Goal: Transaction & Acquisition: Purchase product/service

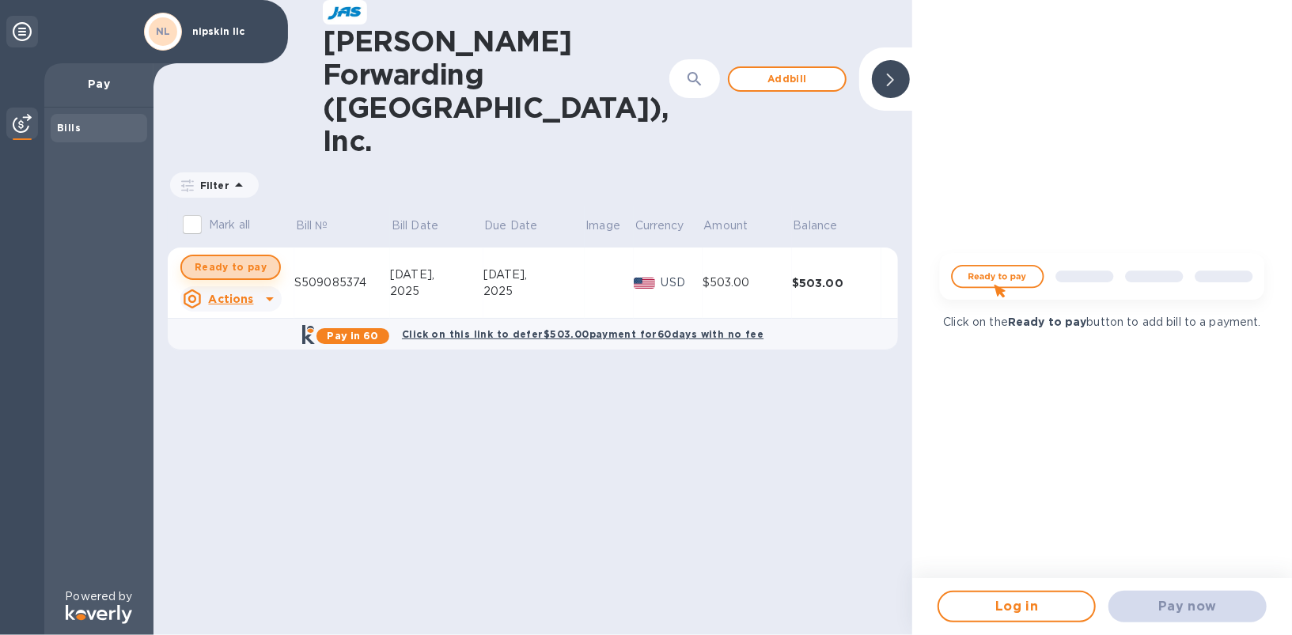
click at [242, 258] on span "Ready to pay" at bounding box center [231, 267] width 72 height 19
checkbox input "true"
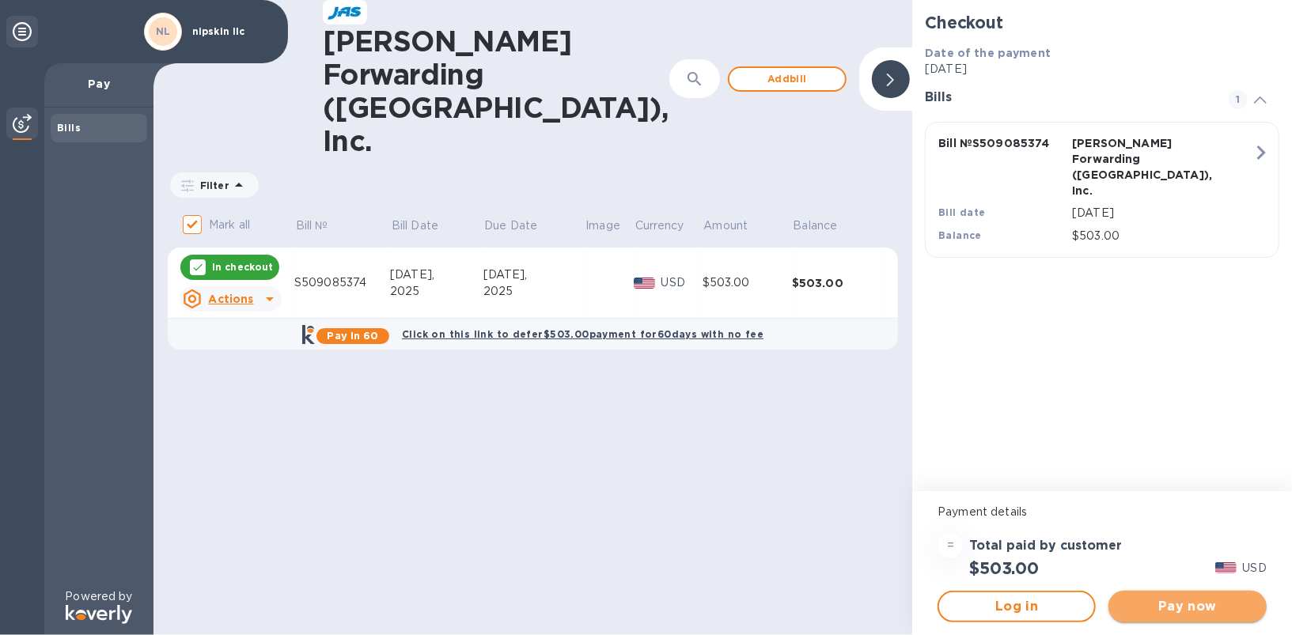
click at [1151, 598] on span "Pay now" at bounding box center [1187, 606] width 133 height 19
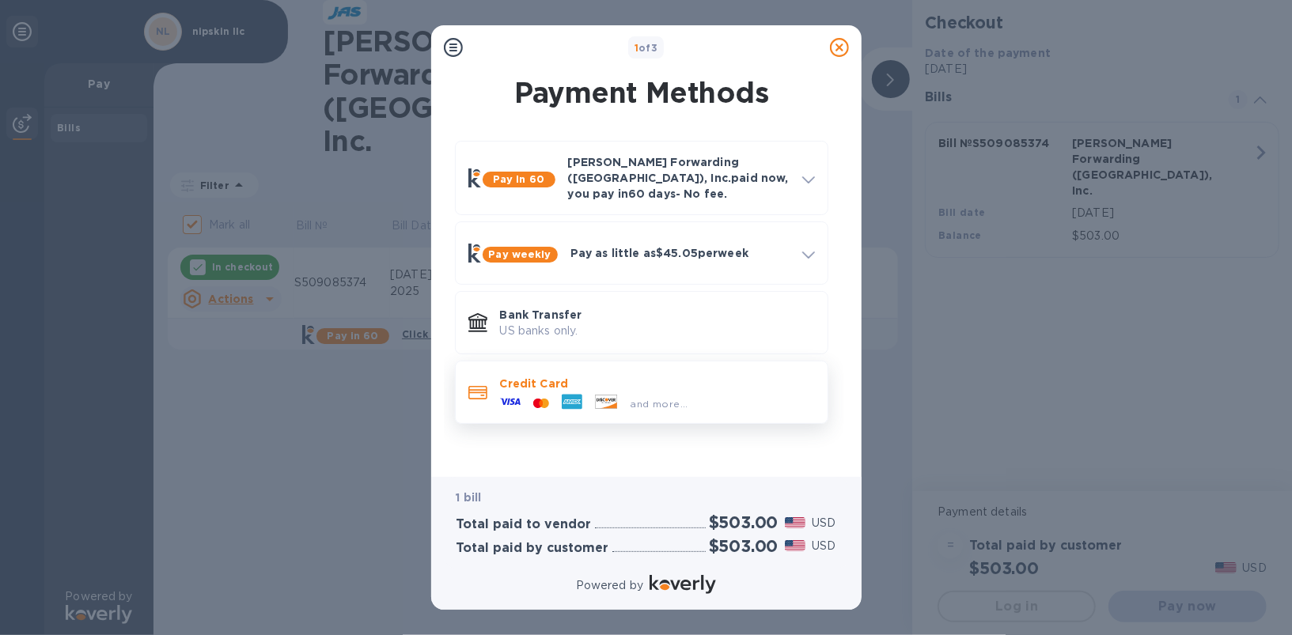
click at [574, 397] on icon at bounding box center [572, 402] width 21 height 15
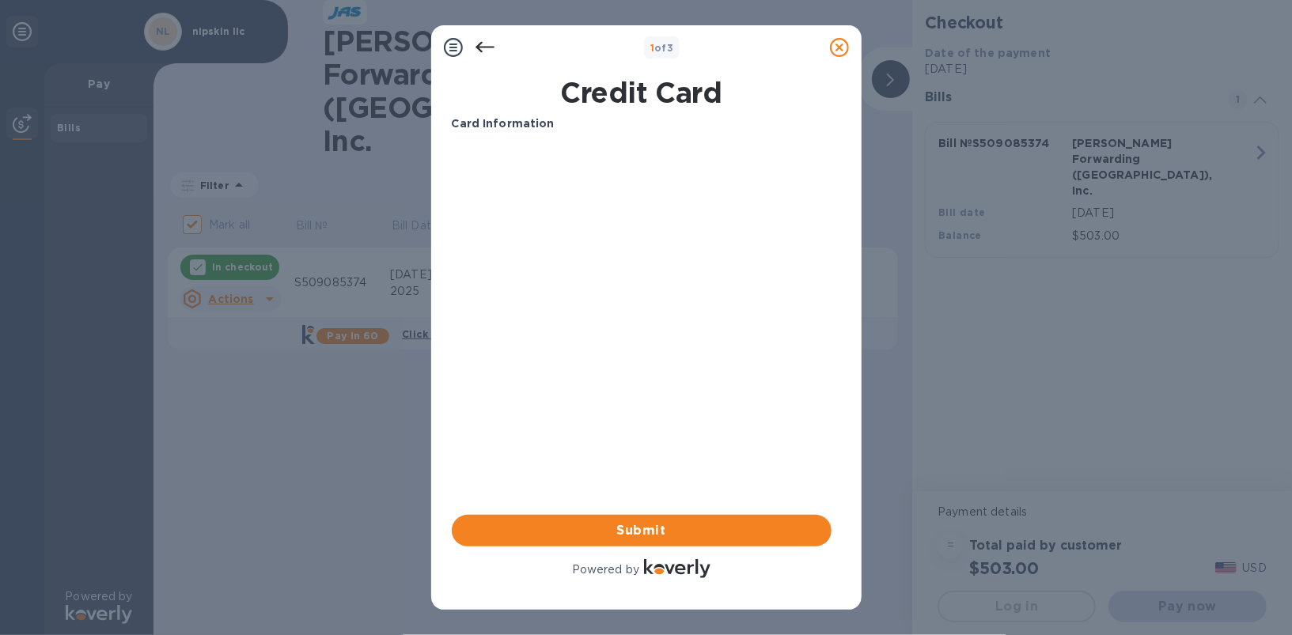
click at [615, 548] on div "Submit Powered by" at bounding box center [642, 548] width 380 height 66
click at [626, 537] on span "Submit" at bounding box center [641, 530] width 354 height 19
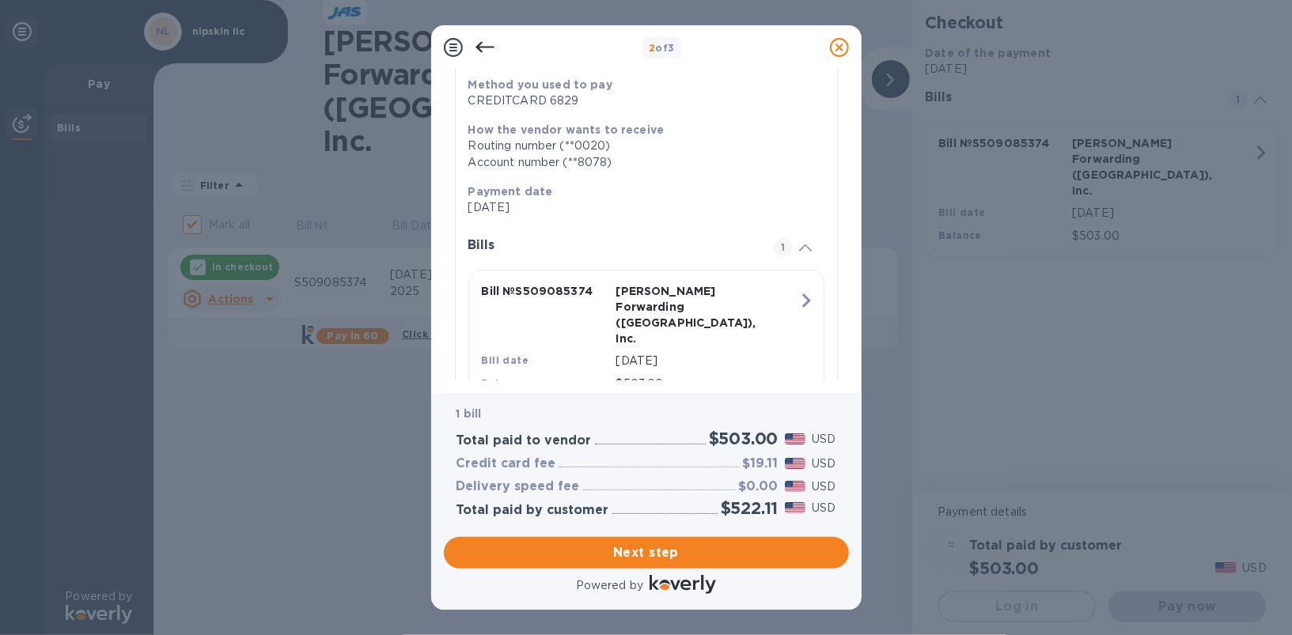
scroll to position [228, 0]
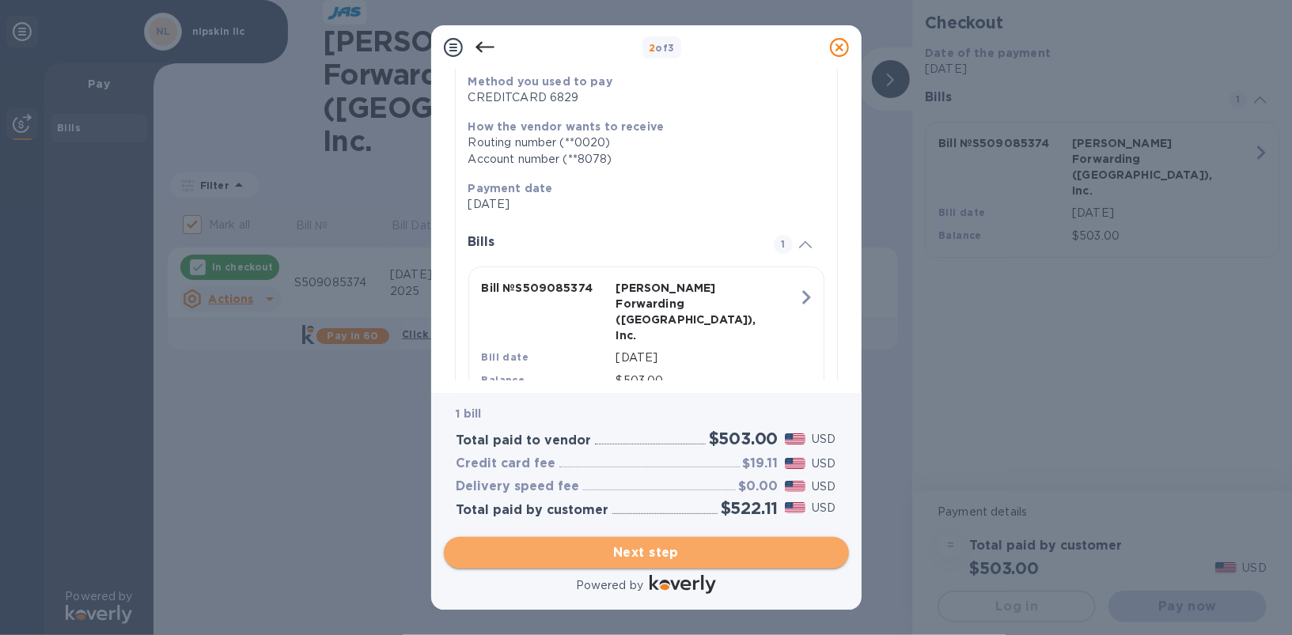
click at [646, 551] on span "Next step" at bounding box center [646, 552] width 380 height 19
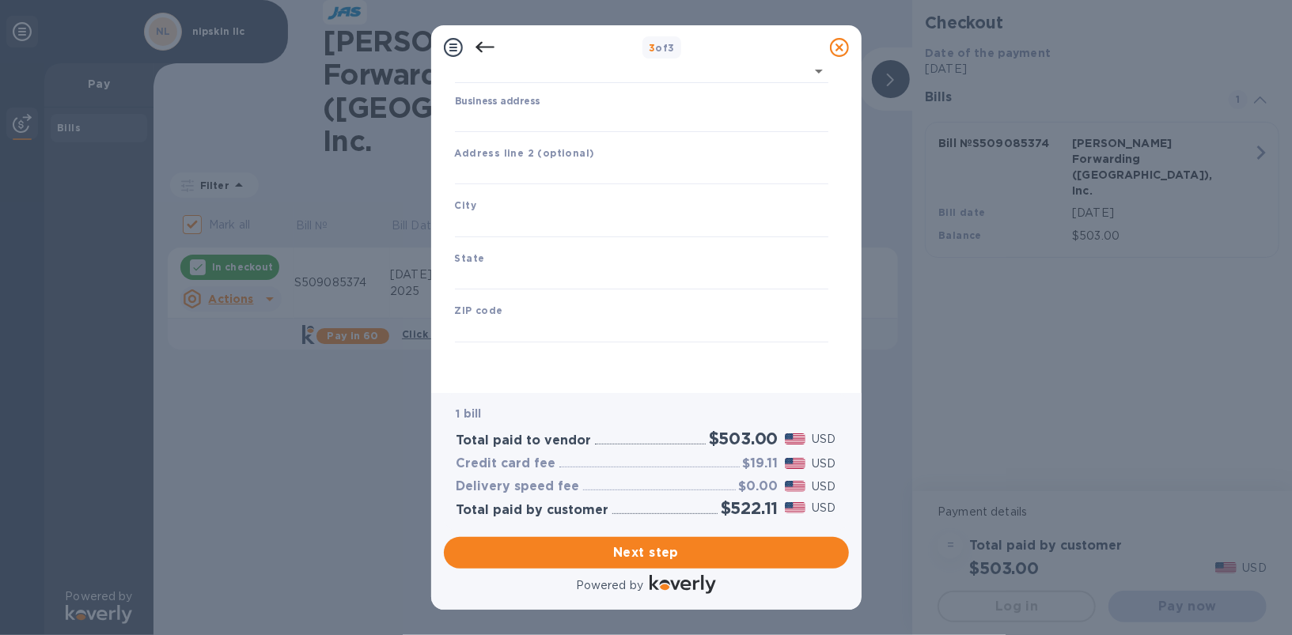
type input "[GEOGRAPHIC_DATA]"
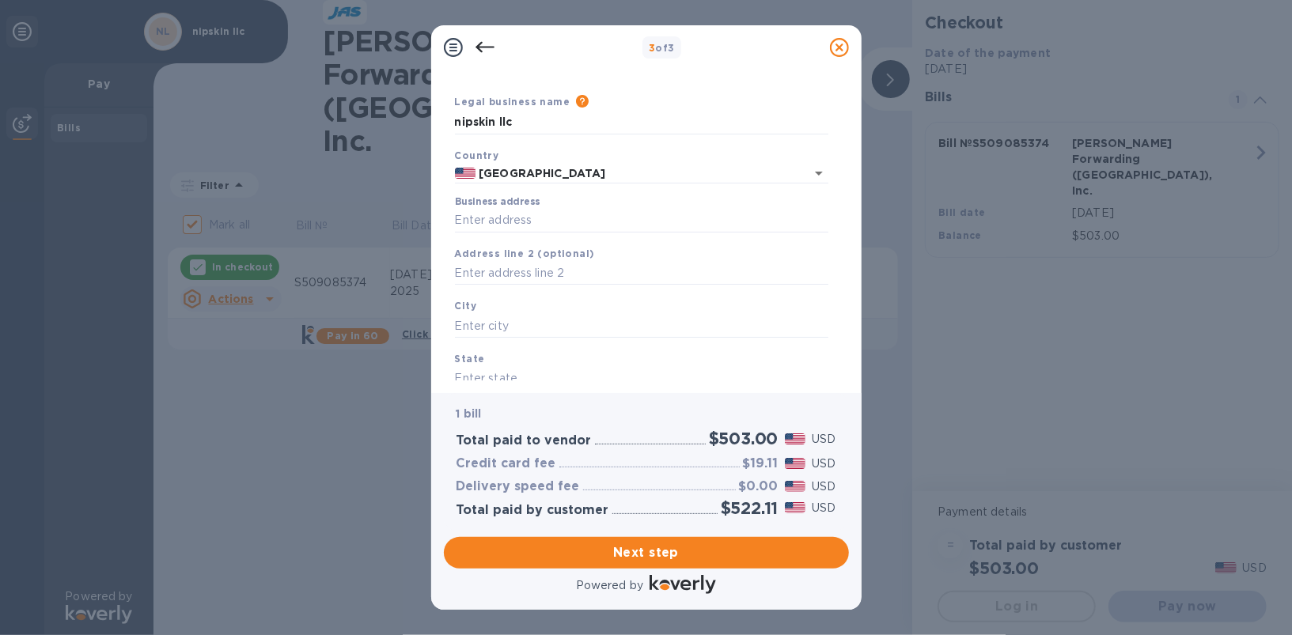
scroll to position [0, 0]
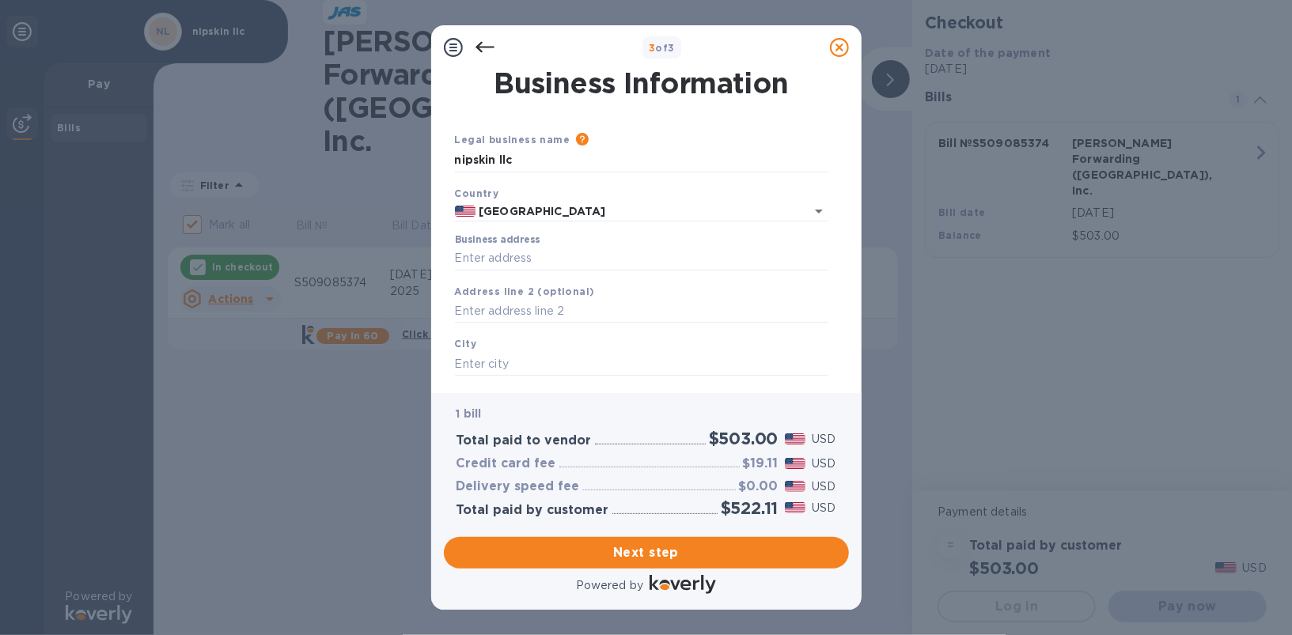
click at [574, 242] on div "Business address" at bounding box center [641, 252] width 373 height 36
click at [574, 256] on input "Business address" at bounding box center [641, 259] width 373 height 24
type input "2004 foxtail ln"
click at [574, 302] on input "text" at bounding box center [641, 312] width 373 height 24
click at [574, 316] on input "text" at bounding box center [641, 312] width 373 height 24
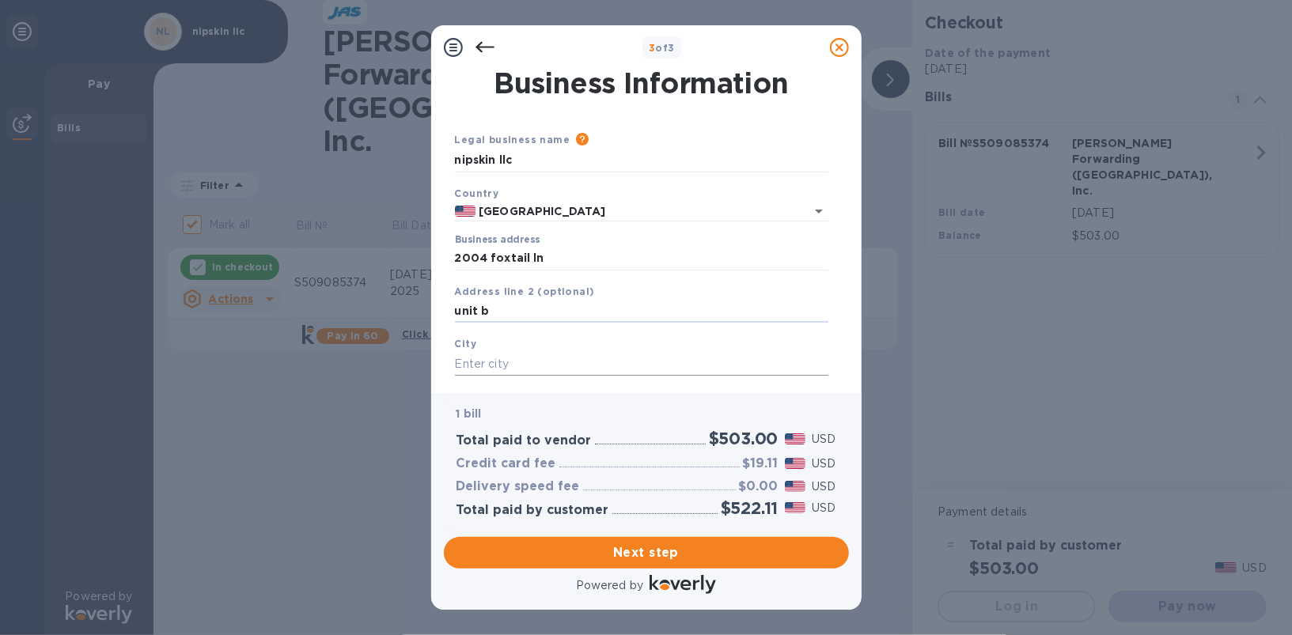
type input "unit b"
click at [561, 364] on input "text" at bounding box center [641, 364] width 373 height 24
type input "lafayette"
click at [557, 340] on div "City [GEOGRAPHIC_DATA]" at bounding box center [642, 355] width 386 height 53
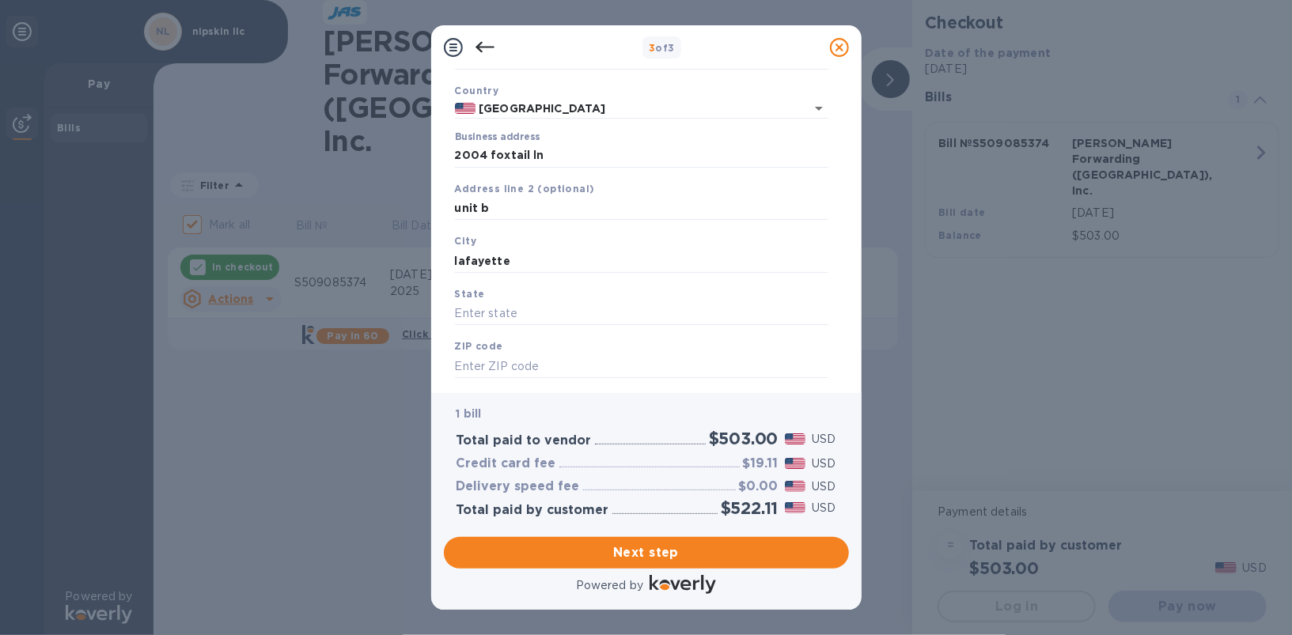
scroll to position [100, 0]
click at [540, 318] on input "text" at bounding box center [641, 317] width 373 height 24
type input "[US_STATE]"
click at [528, 371] on input "text" at bounding box center [641, 369] width 373 height 24
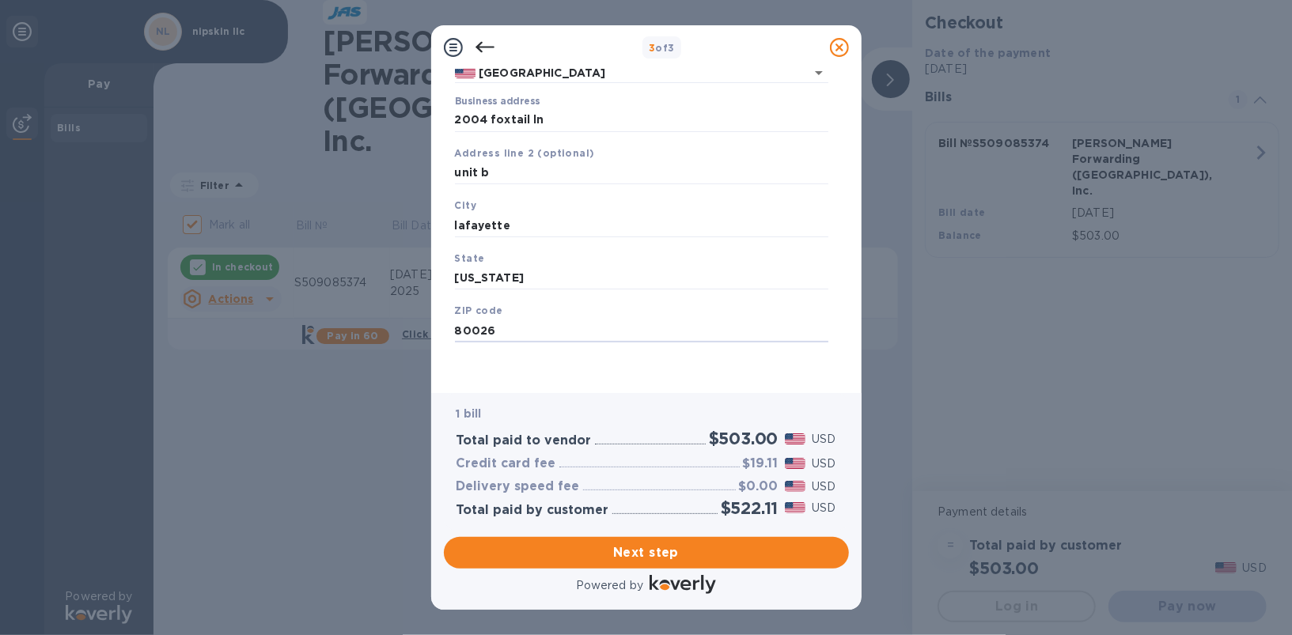
type input "80026"
click at [537, 391] on div "1 bill Total paid to vendor $503.00 USD Credit card fee $19.11 USD Delivery spe…" at bounding box center [646, 461] width 411 height 143
click at [657, 555] on span "Next step" at bounding box center [646, 552] width 380 height 19
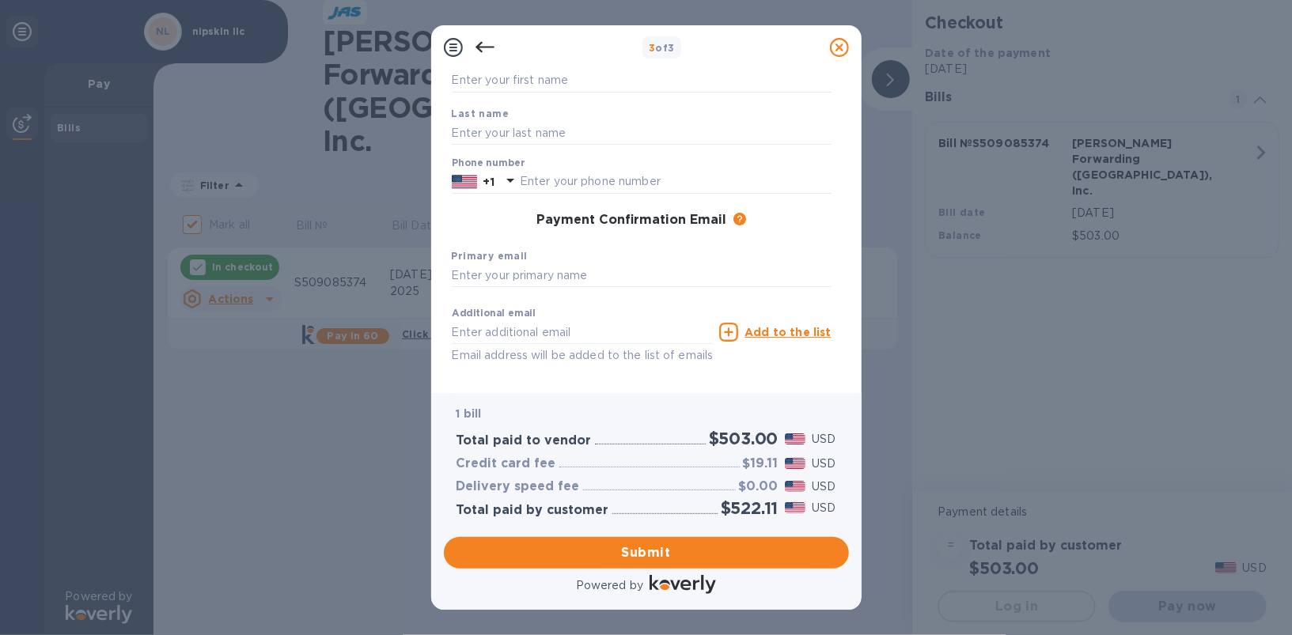
scroll to position [116, 0]
click at [552, 280] on input "text" at bounding box center [642, 279] width 380 height 24
type input "[PERSON_NAME][EMAIL_ADDRESS][PERSON_NAME][DOMAIN_NAME]"
click at [623, 231] on div "Payment Confirmation Email The added email addresses will be used to send the p…" at bounding box center [641, 223] width 392 height 28
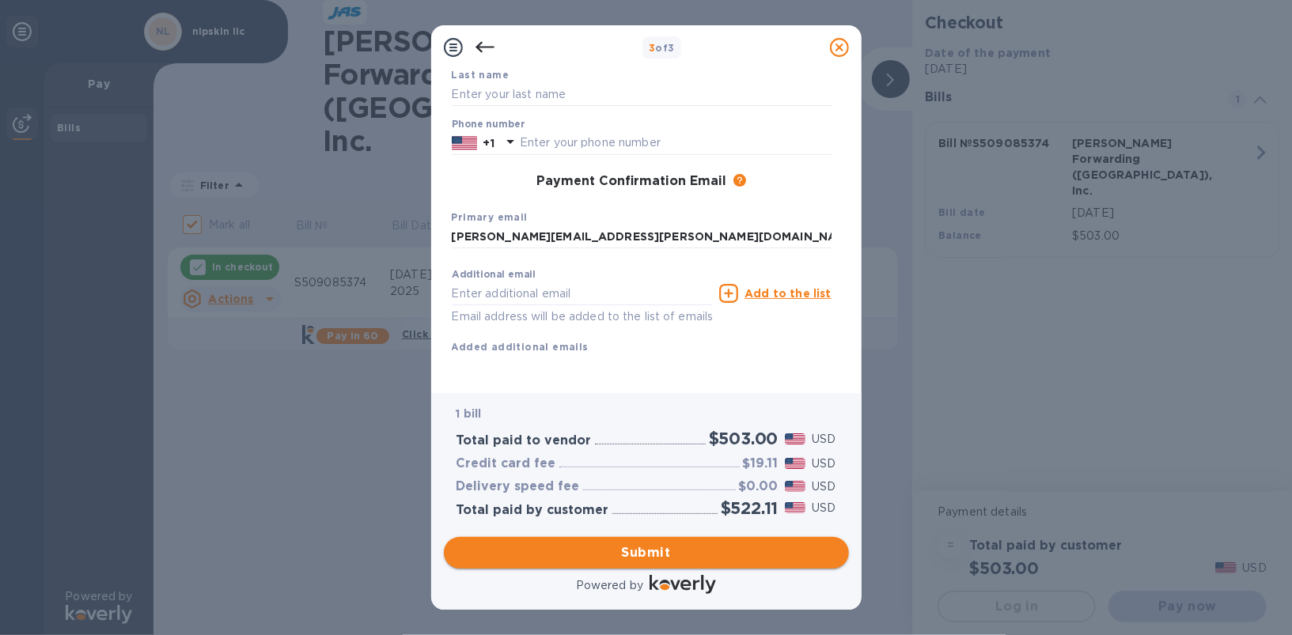
click at [623, 543] on span "Submit" at bounding box center [646, 552] width 380 height 19
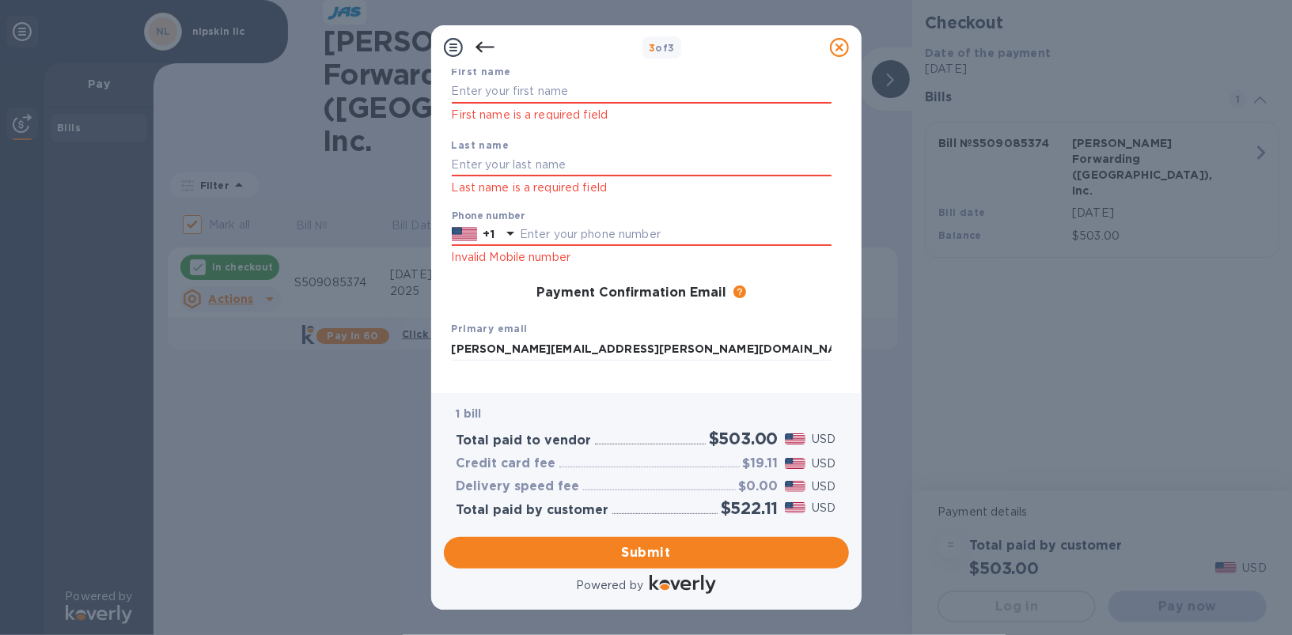
scroll to position [0, 0]
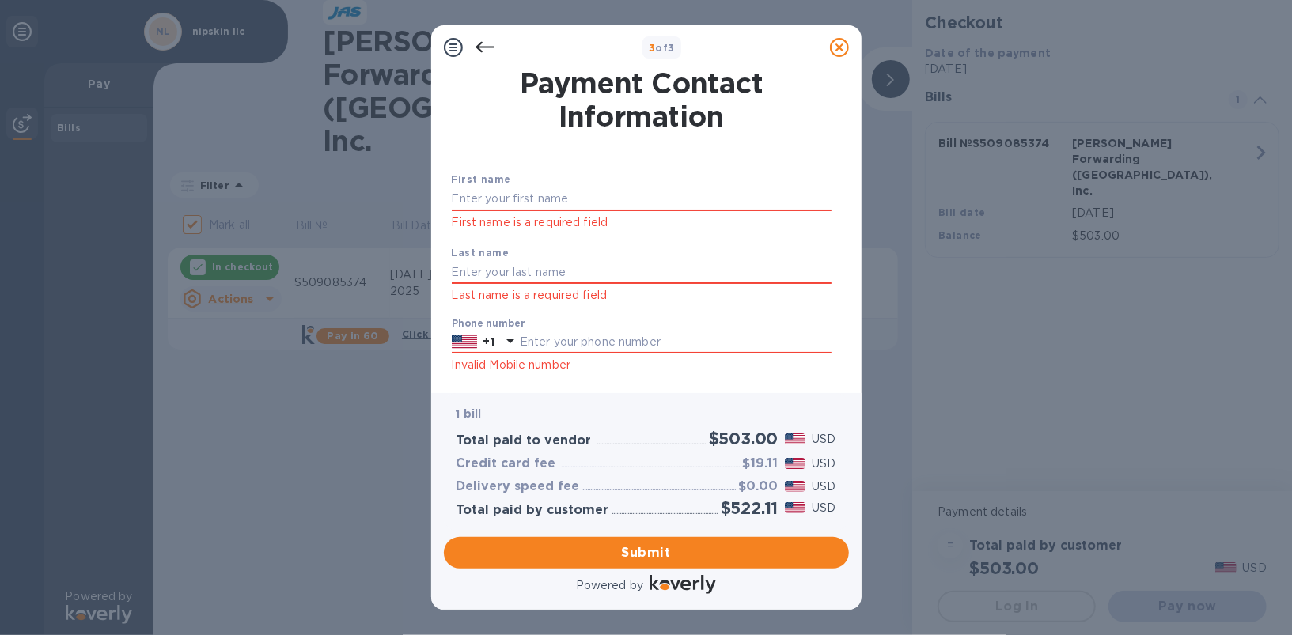
click at [521, 183] on div "First name First name is a required field" at bounding box center [641, 202] width 392 height 74
click at [521, 198] on input "text" at bounding box center [642, 199] width 380 height 24
type input "[PERSON_NAME]"
type input "7866041293"
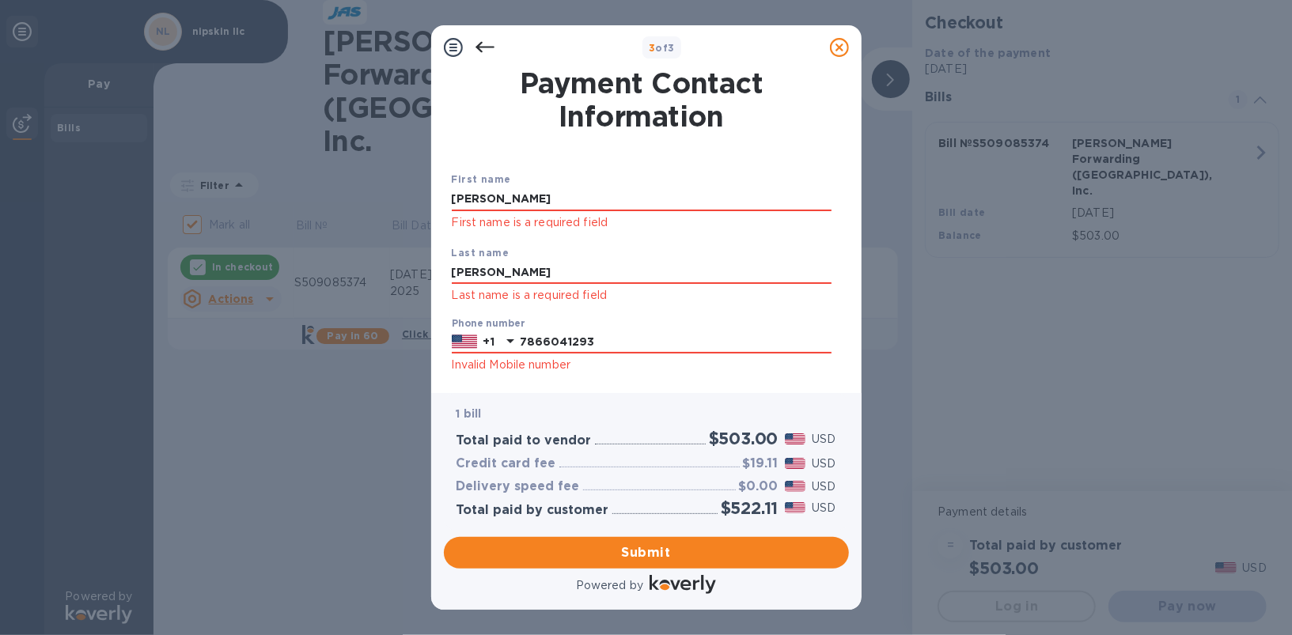
type input "[EMAIL_ADDRESS][DOMAIN_NAME]"
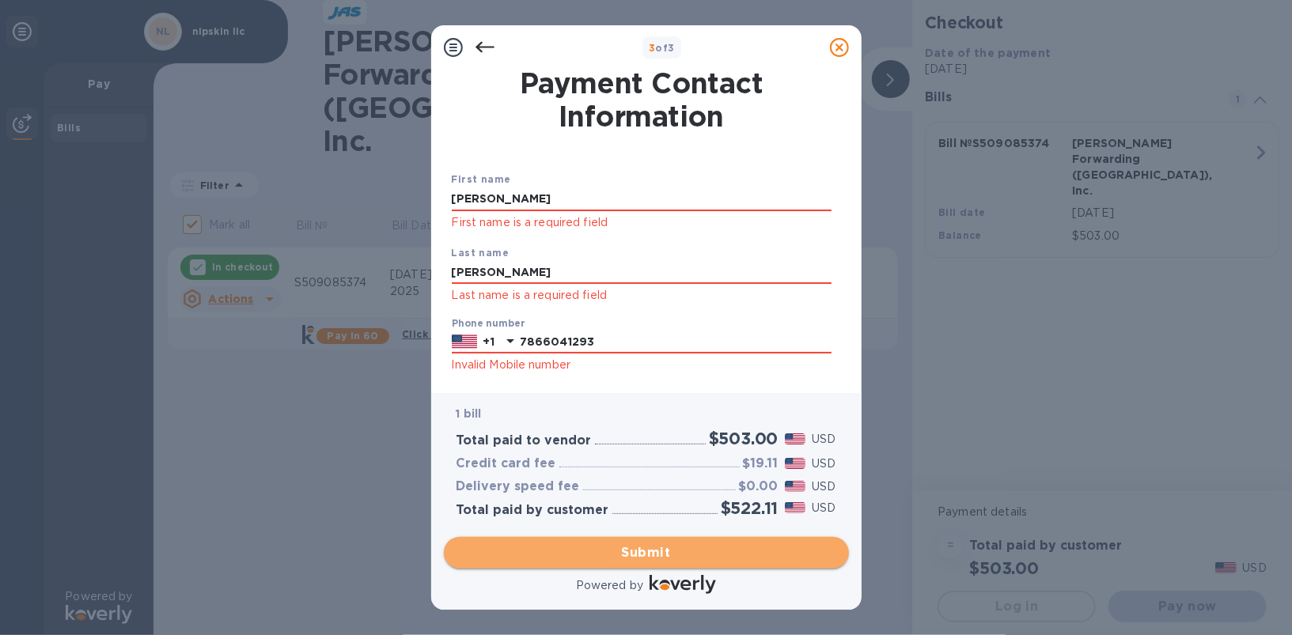
click at [664, 559] on span "Submit" at bounding box center [646, 552] width 380 height 19
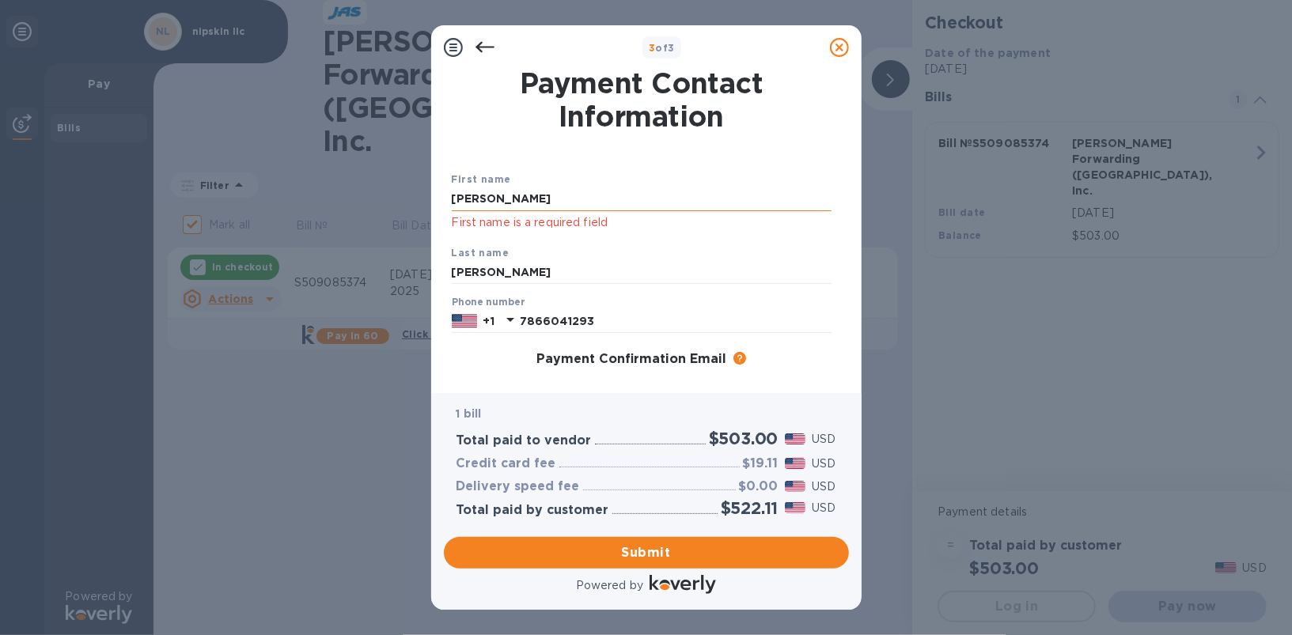
click at [582, 206] on input "[PERSON_NAME]" at bounding box center [642, 199] width 380 height 24
type input "[PERSON_NAME]"
click at [740, 237] on div "First name [PERSON_NAME] First name is a required field" at bounding box center [641, 202] width 392 height 74
click at [646, 564] on button "Submit" at bounding box center [646, 553] width 405 height 32
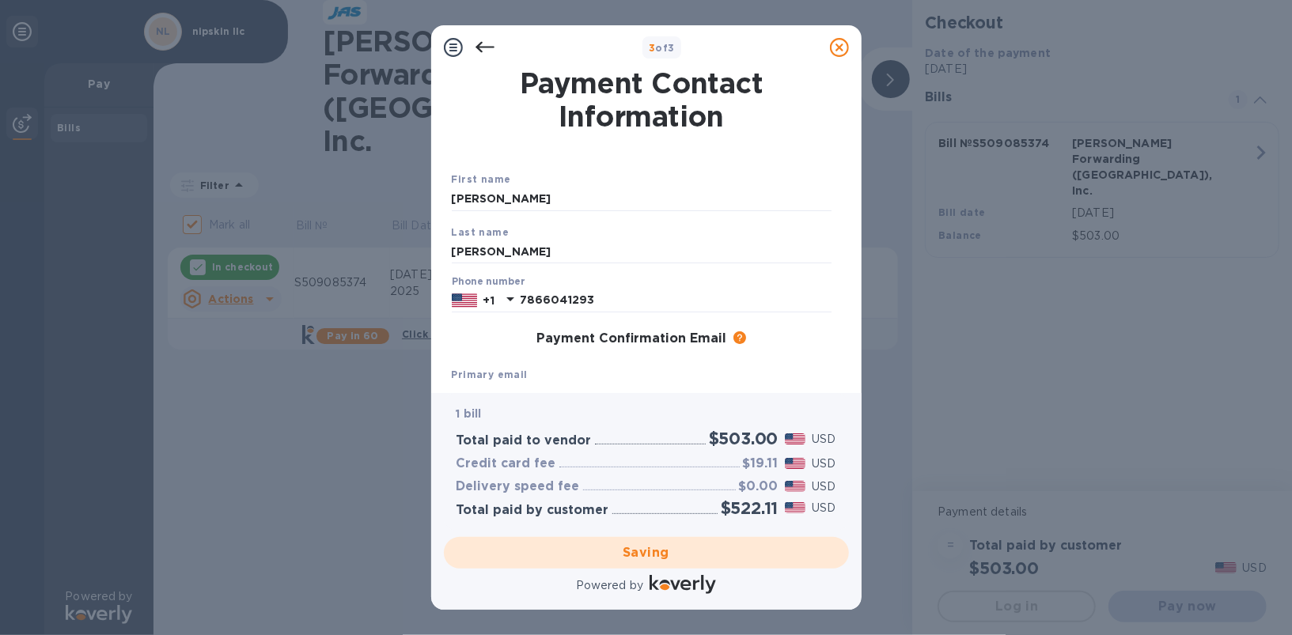
scroll to position [176, 0]
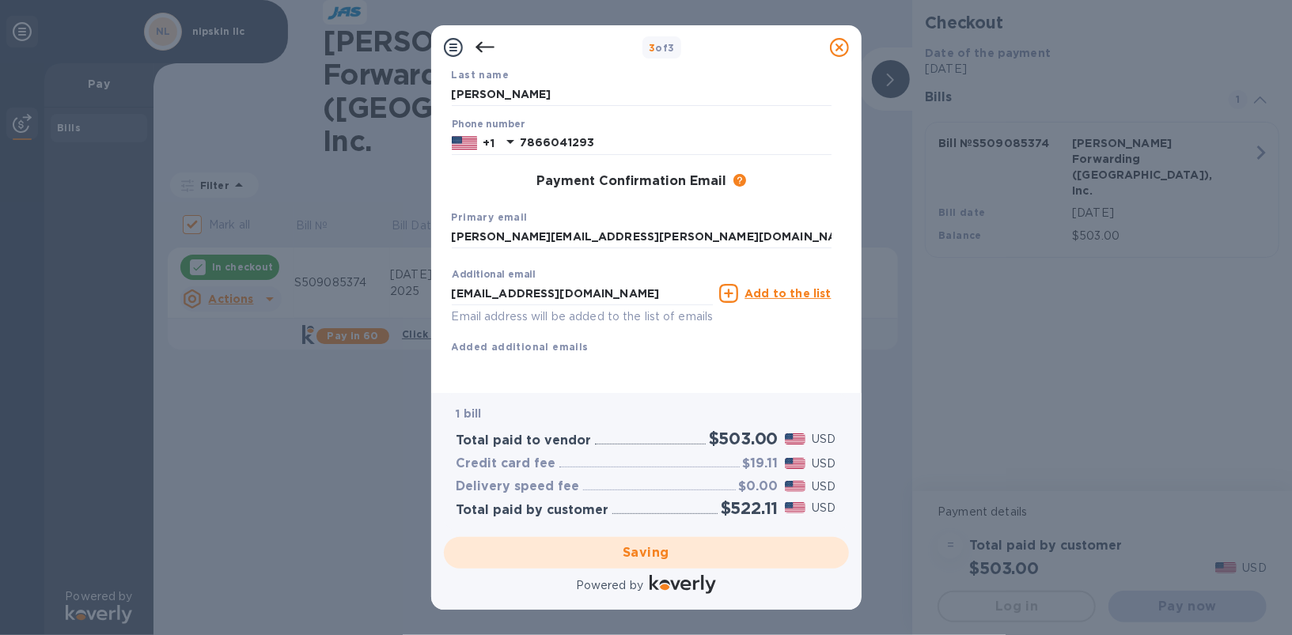
checkbox input "false"
